Goal: Task Accomplishment & Management: Manage account settings

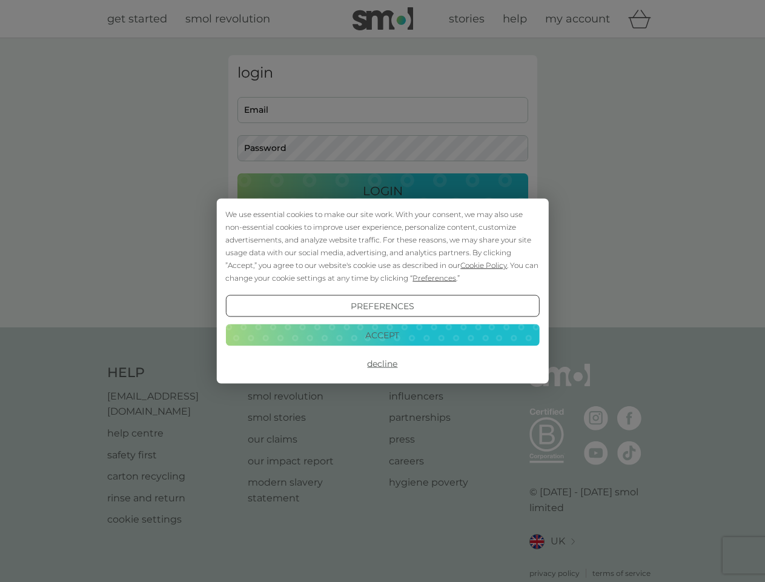
click at [484, 265] on span "Cookie Policy" at bounding box center [484, 265] width 47 height 9
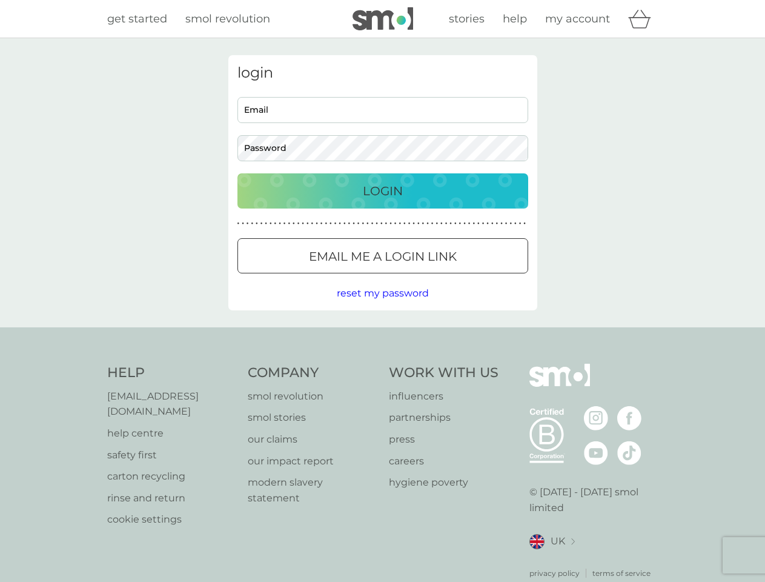
click at [433, 278] on div "login Email Password Login ● ● ● ● ● ● ● ● ● ● ● ● ● ● ● ● ● ● ● ● ● ● ● ● ● ● …" at bounding box center [382, 182] width 309 height 255
click at [382, 306] on div "login Email Password Login ● ● ● ● ● ● ● ● ● ● ● ● ● ● ● ● ● ● ● ● ● ● ● ● ● ● …" at bounding box center [382, 182] width 309 height 255
click at [382, 364] on div "Help [EMAIL_ADDRESS][DOMAIN_NAME] help centre safety first carton recycling rin…" at bounding box center [383, 471] width 552 height 215
click at [382, 335] on div "Help [EMAIL_ADDRESS][DOMAIN_NAME] help centre safety first carton recycling rin…" at bounding box center [382, 471] width 765 height 288
